Goal: Transaction & Acquisition: Purchase product/service

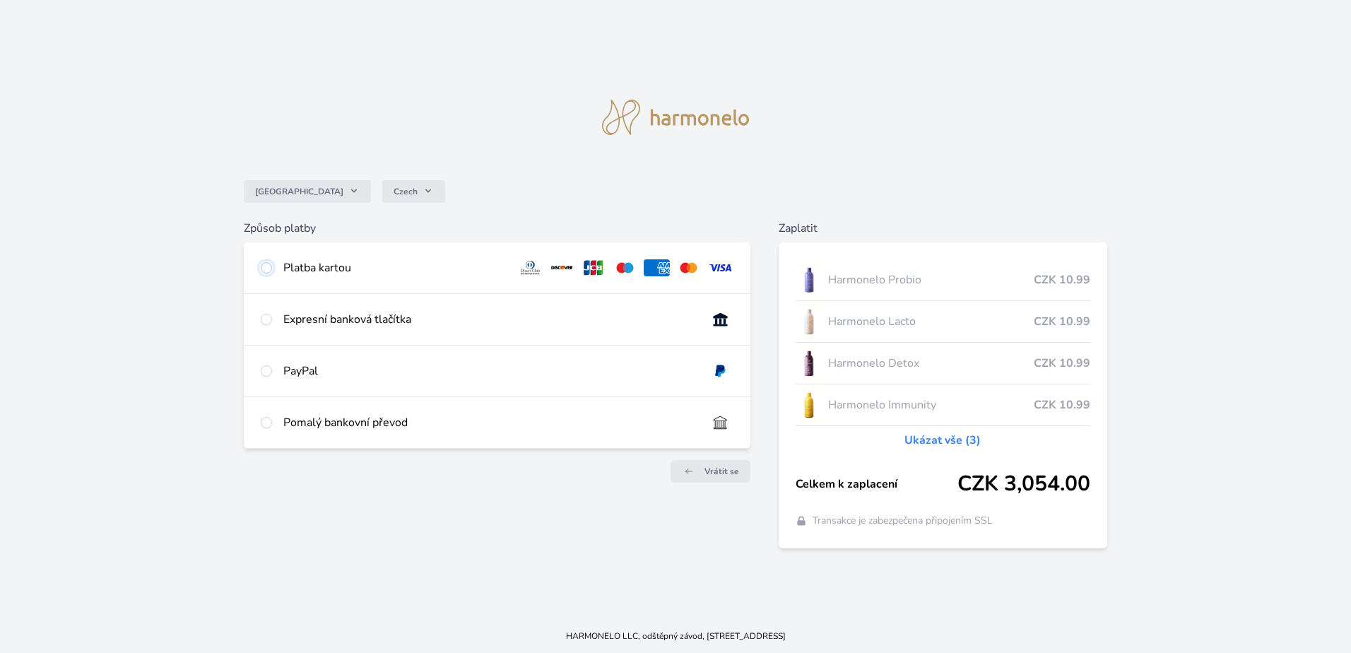
click at [269, 265] on input "radio" at bounding box center [266, 267] width 11 height 11
radio input "true"
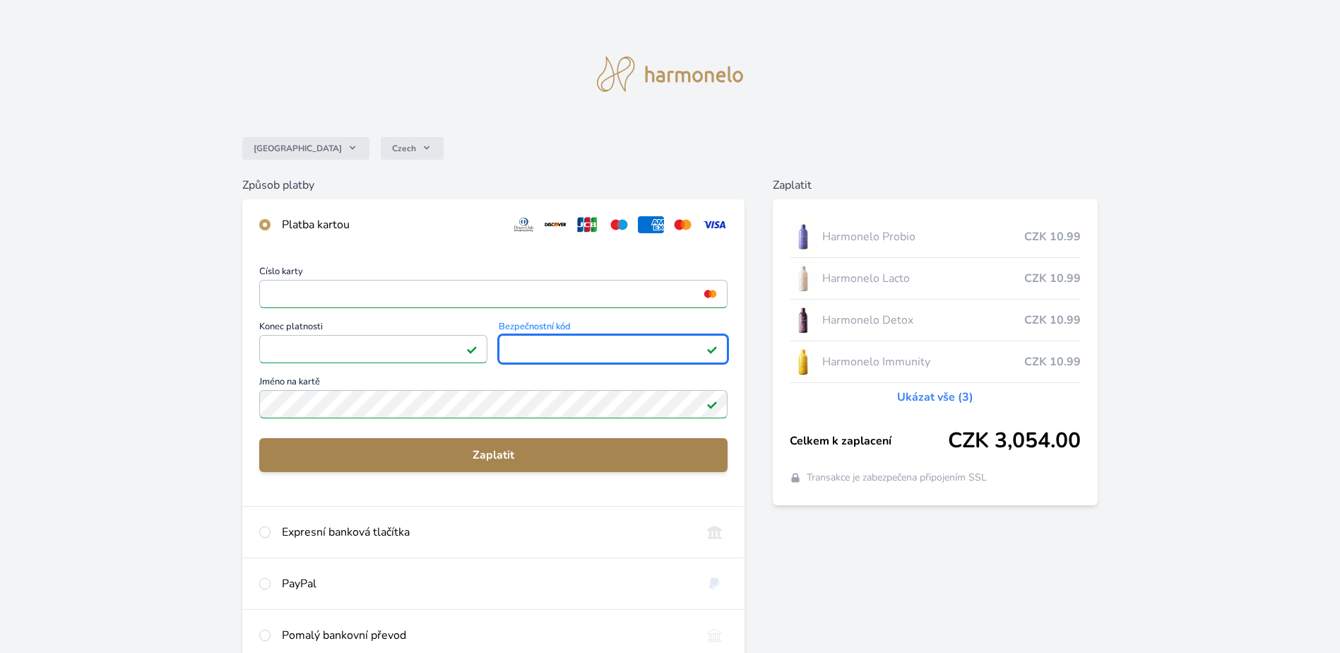
click at [531, 463] on span "Zaplatit" at bounding box center [494, 455] width 446 height 17
